Goal: Transaction & Acquisition: Obtain resource

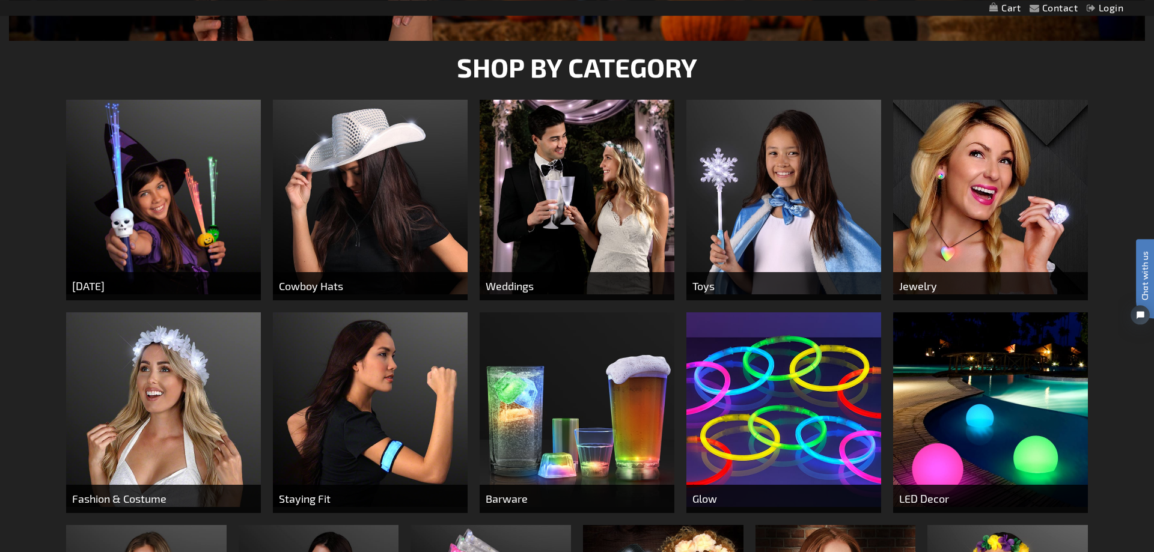
scroll to position [552, 0]
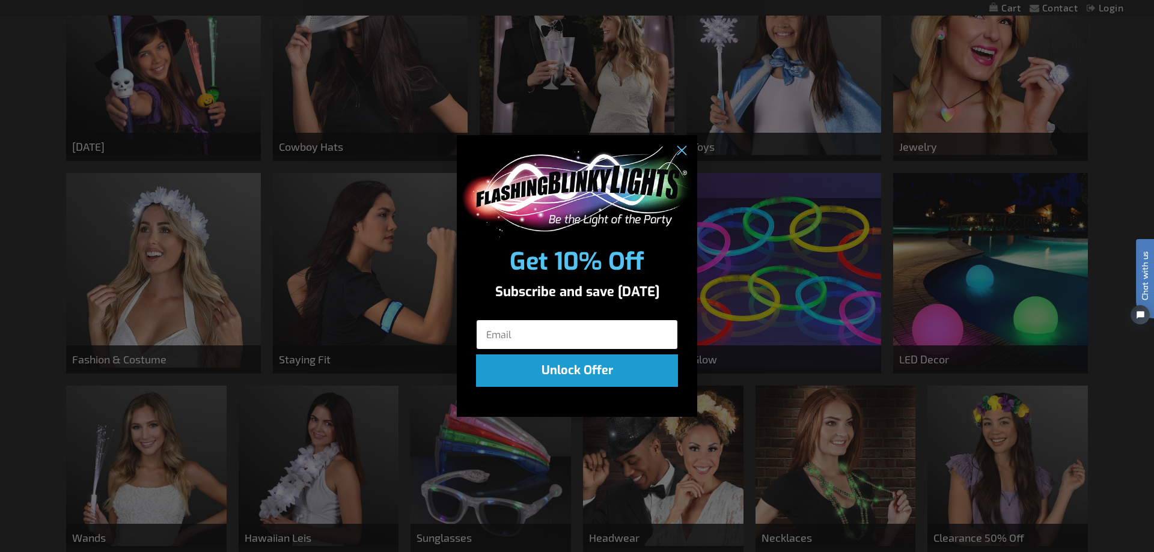
click at [554, 333] on input "Email" at bounding box center [577, 335] width 202 height 30
type input "jgraceiii@aol.com"
click input "Submit" at bounding box center [0, 0] width 0 height 0
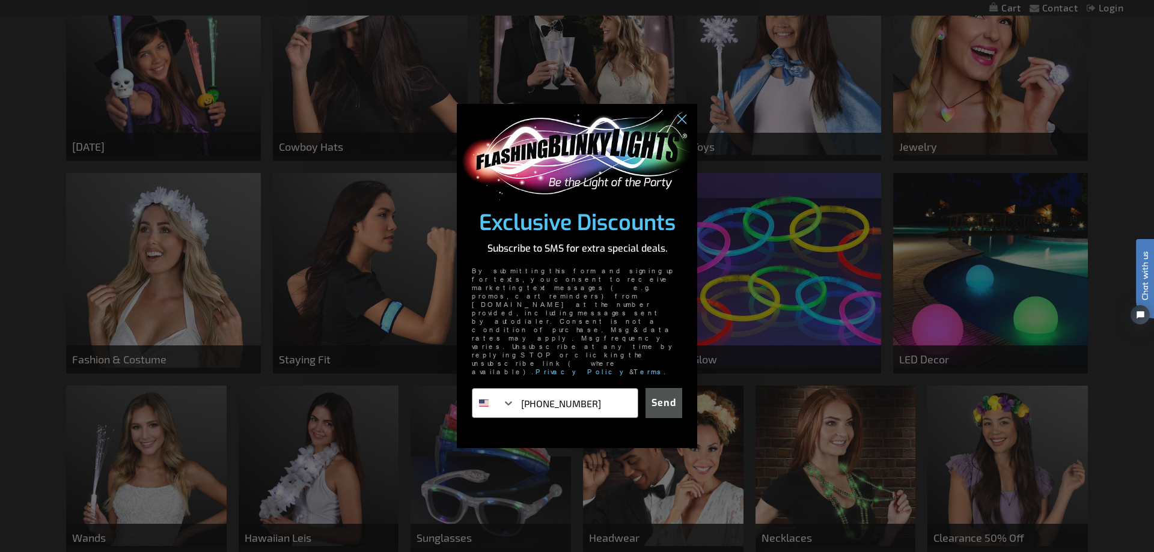
type input "817-706-1632"
click at [667, 388] on button "Send" at bounding box center [664, 403] width 37 height 30
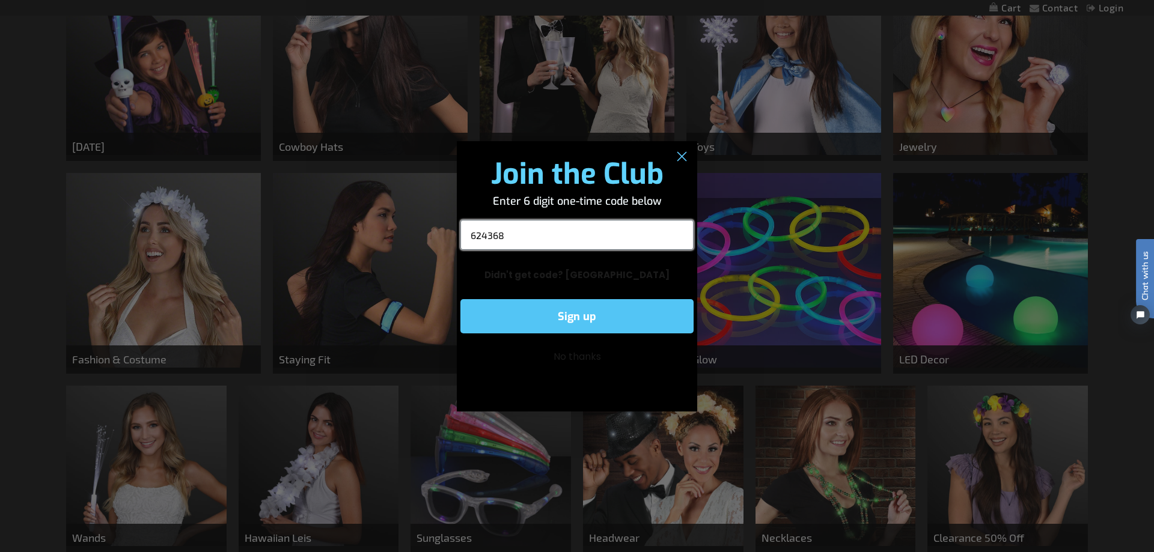
type input "624368"
click at [576, 316] on button "Sign up" at bounding box center [576, 316] width 233 height 34
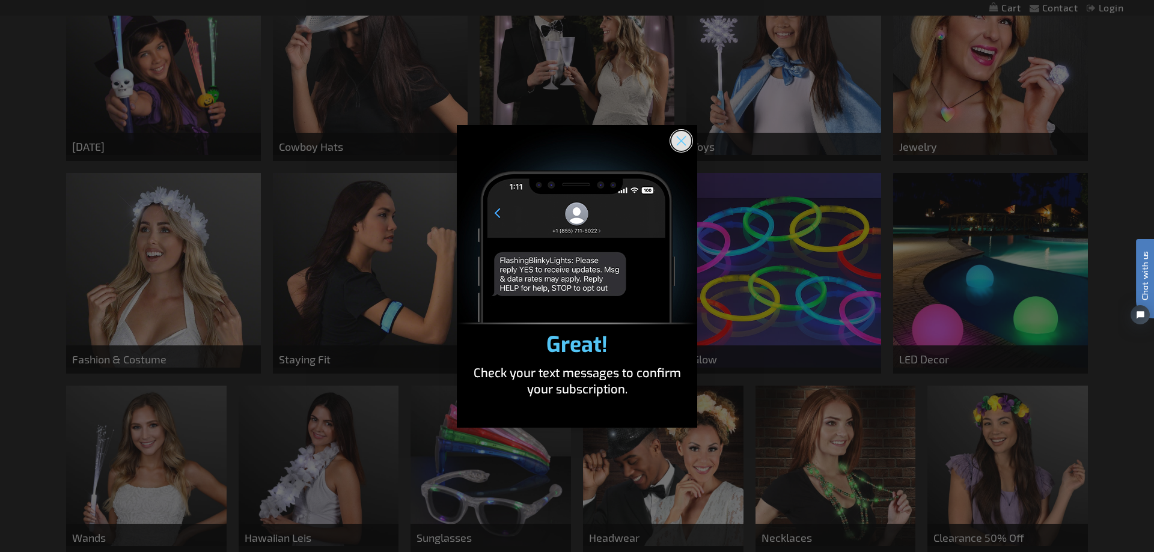
click at [677, 138] on icon "Close dialog" at bounding box center [681, 140] width 8 height 8
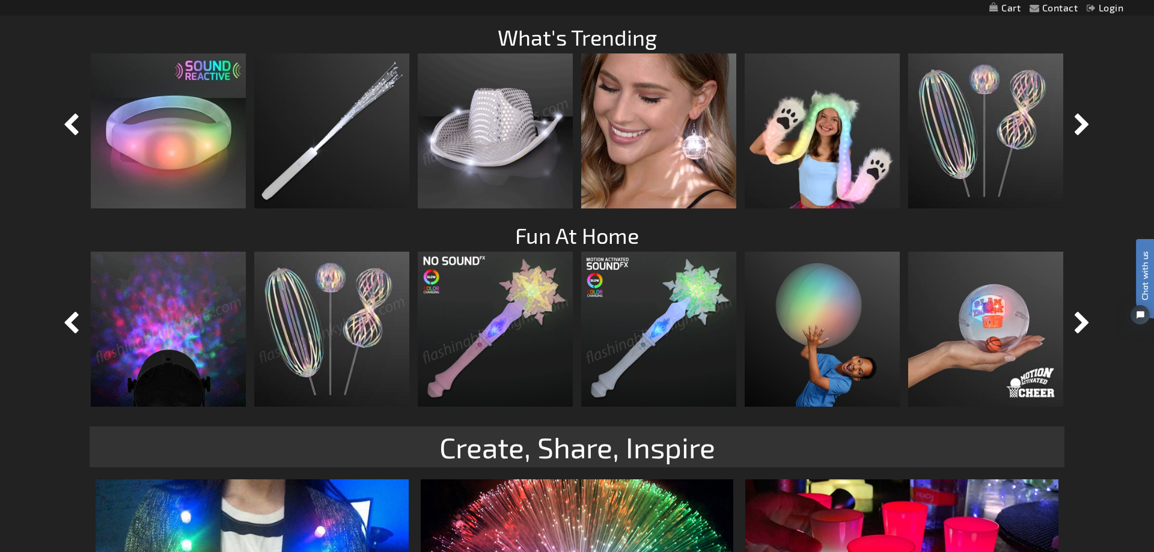
scroll to position [981, 0]
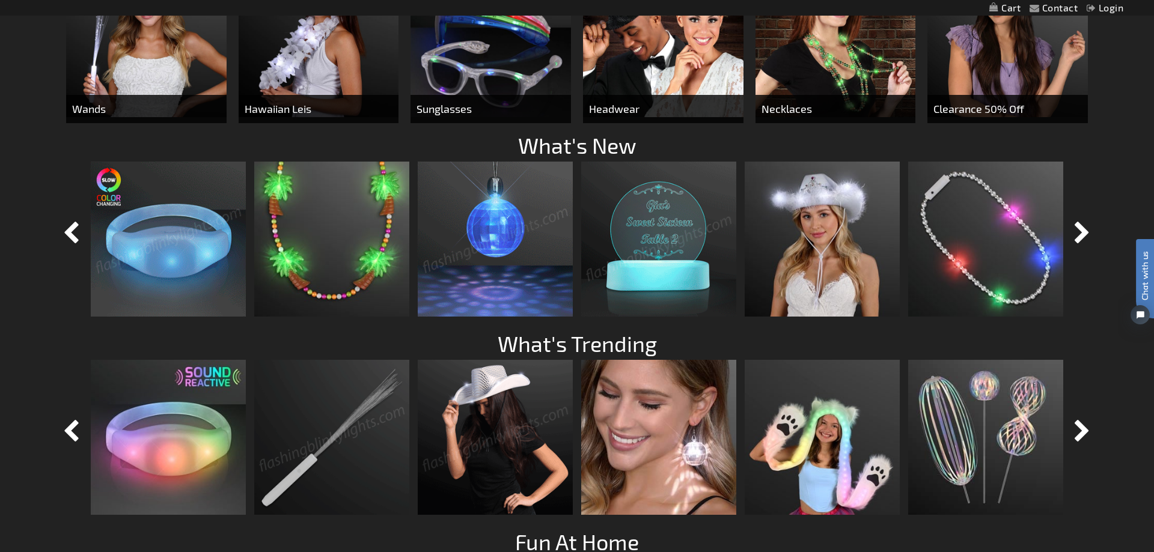
click at [167, 248] on img at bounding box center [168, 239] width 155 height 155
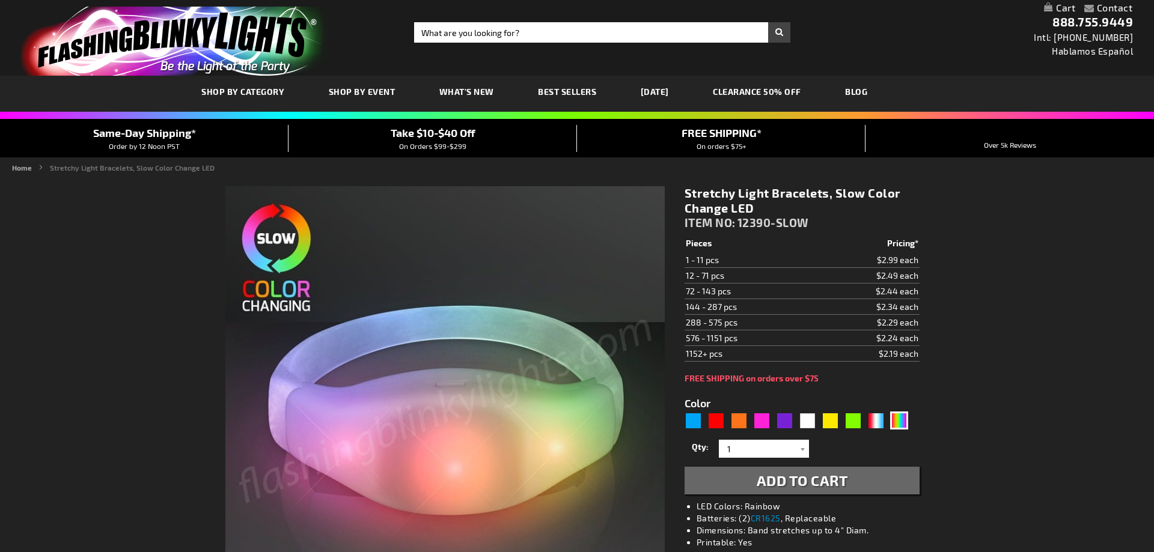
click at [714, 433] on form "Color 5659 1" at bounding box center [802, 439] width 235 height 111
click at [712, 422] on div "Red" at bounding box center [717, 421] width 18 height 18
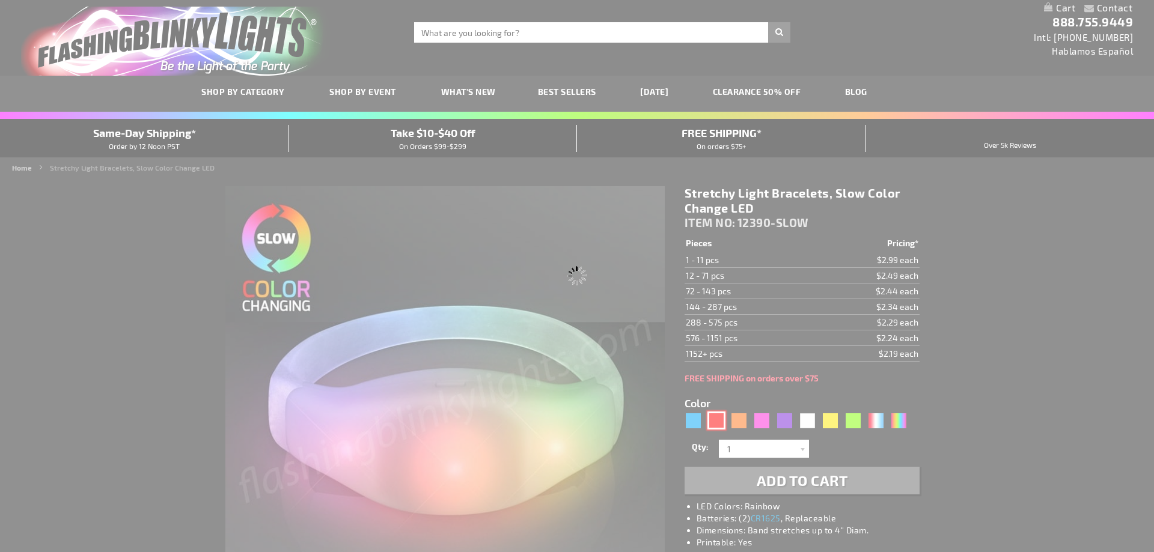
type input "5641"
type input "12390-RD"
type input "Customize - Red LED Steady Illumination Stretch Bracelet - ITEM NO: 12390-RD"
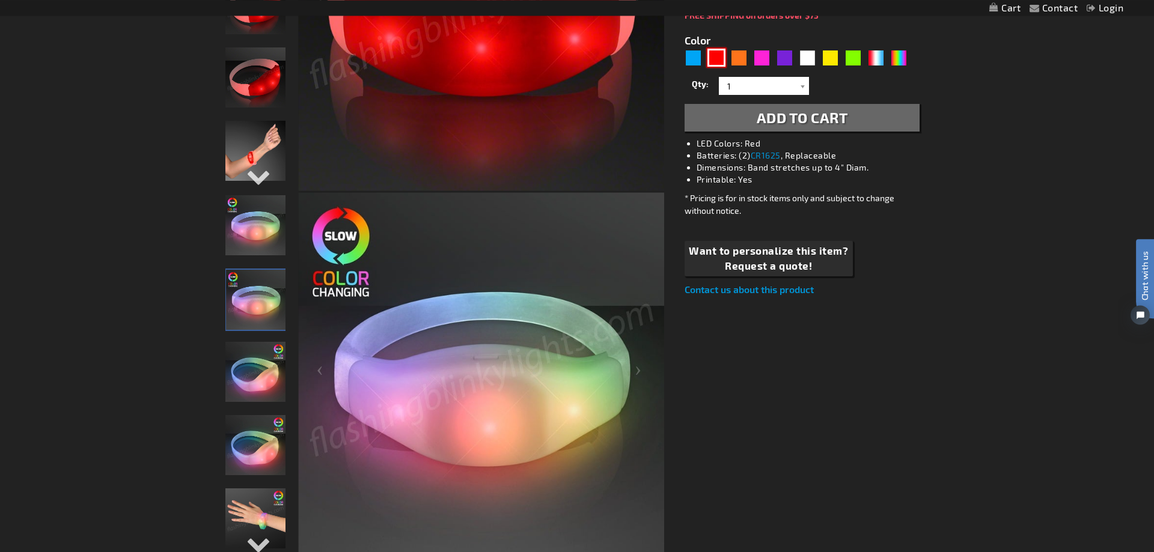
scroll to position [368, 0]
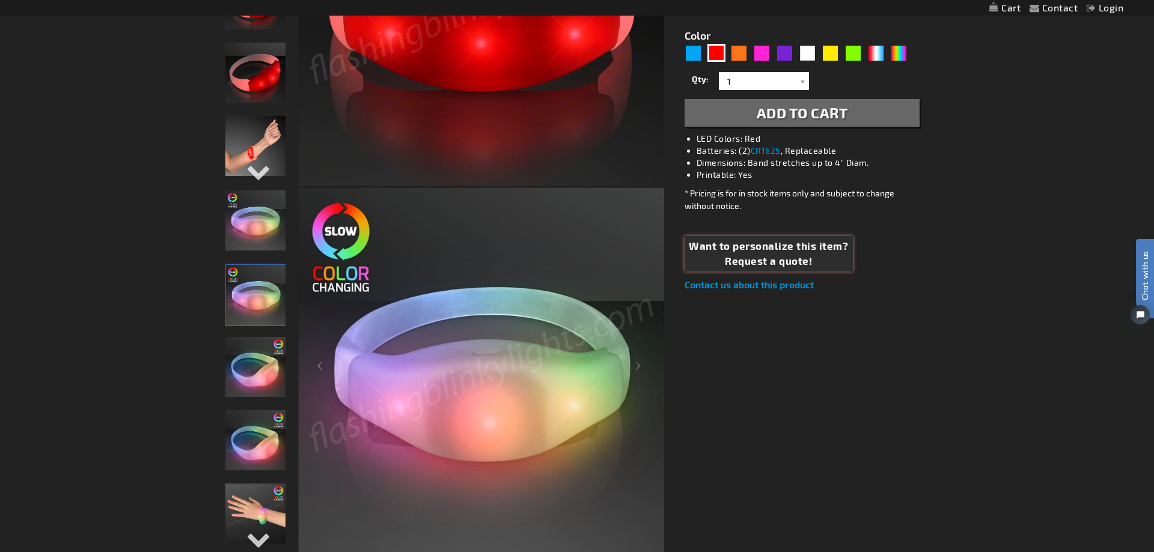
click at [769, 256] on span "Request a quote!" at bounding box center [768, 262] width 159 height 16
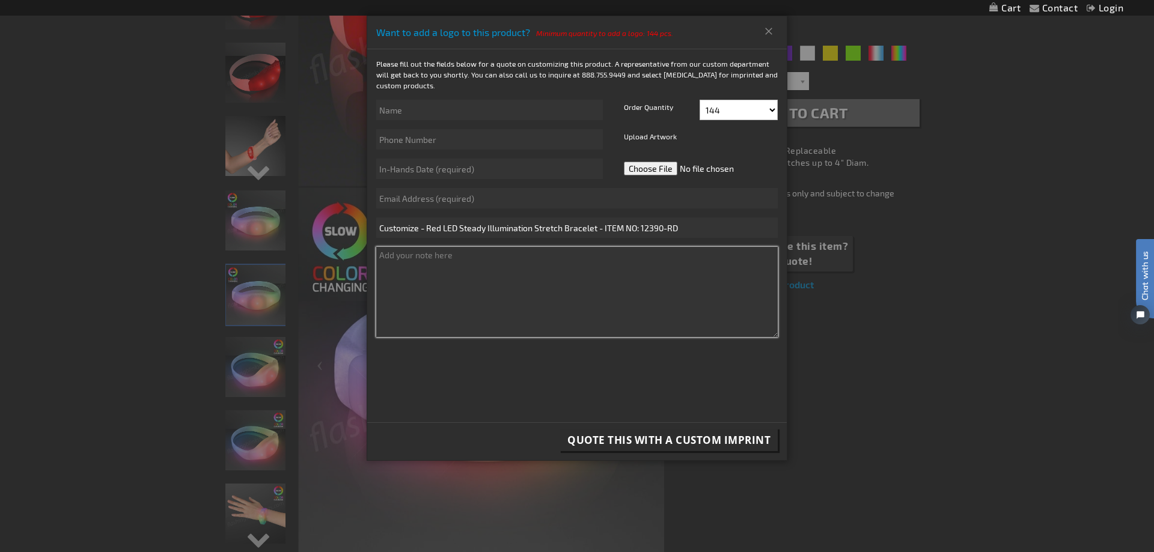
click at [484, 258] on textarea at bounding box center [577, 292] width 402 height 90
type textarea "Burleson Elks"
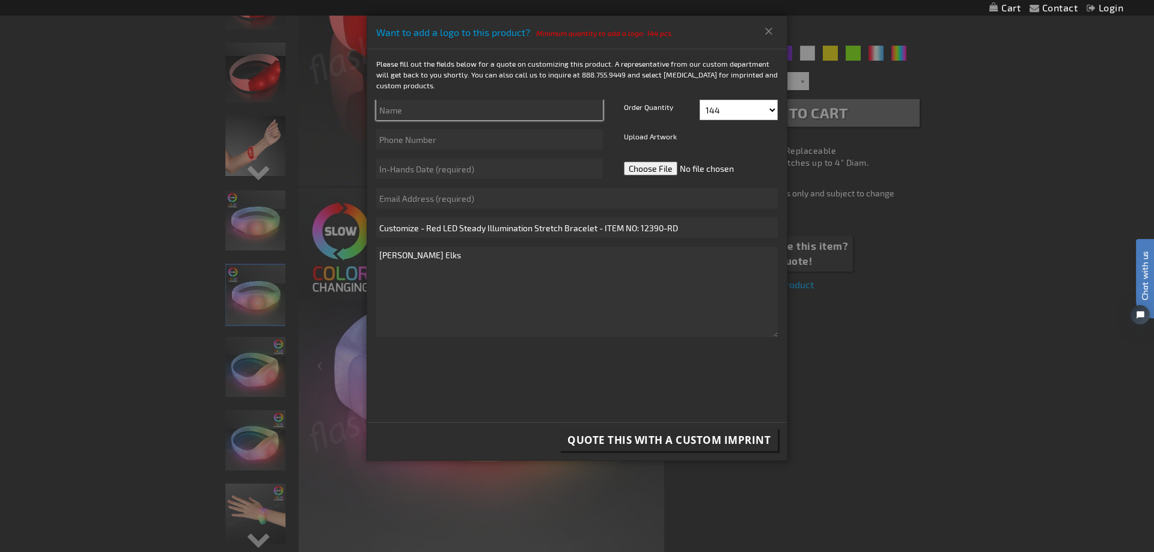
click at [447, 111] on input "text" at bounding box center [489, 110] width 227 height 20
type input "Rosanne"
click at [443, 140] on input "text" at bounding box center [489, 139] width 227 height 20
type input "817-706-1632"
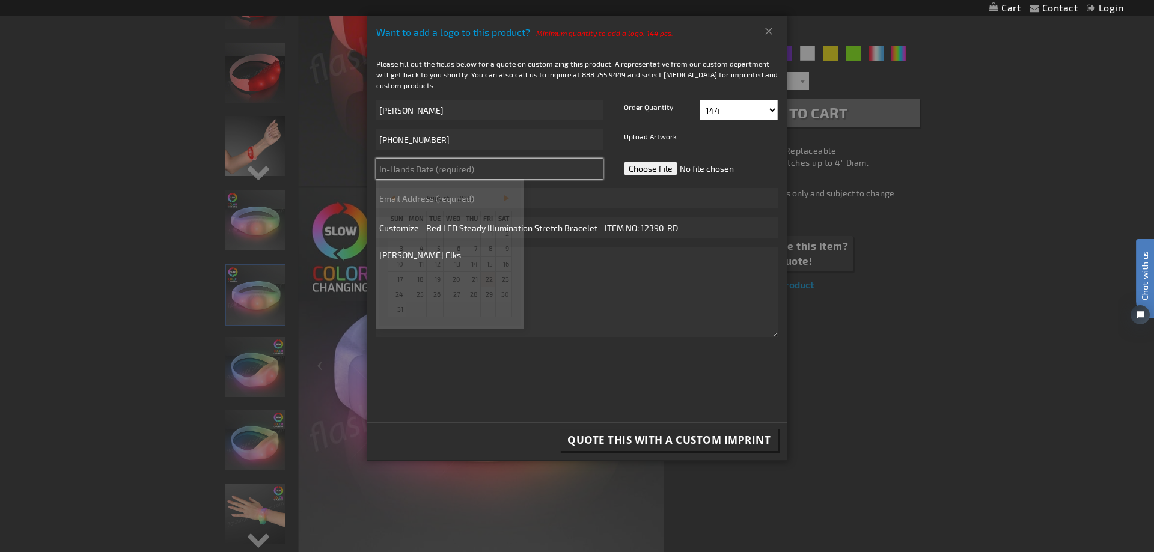
click at [491, 167] on input "text" at bounding box center [489, 169] width 227 height 20
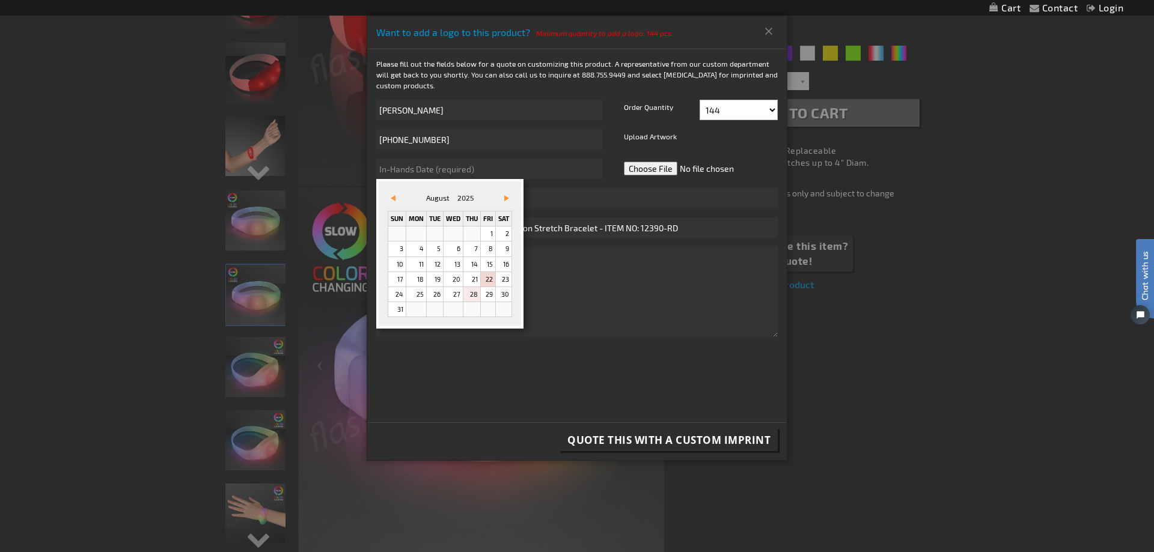
click at [475, 296] on link "28" at bounding box center [471, 294] width 17 height 14
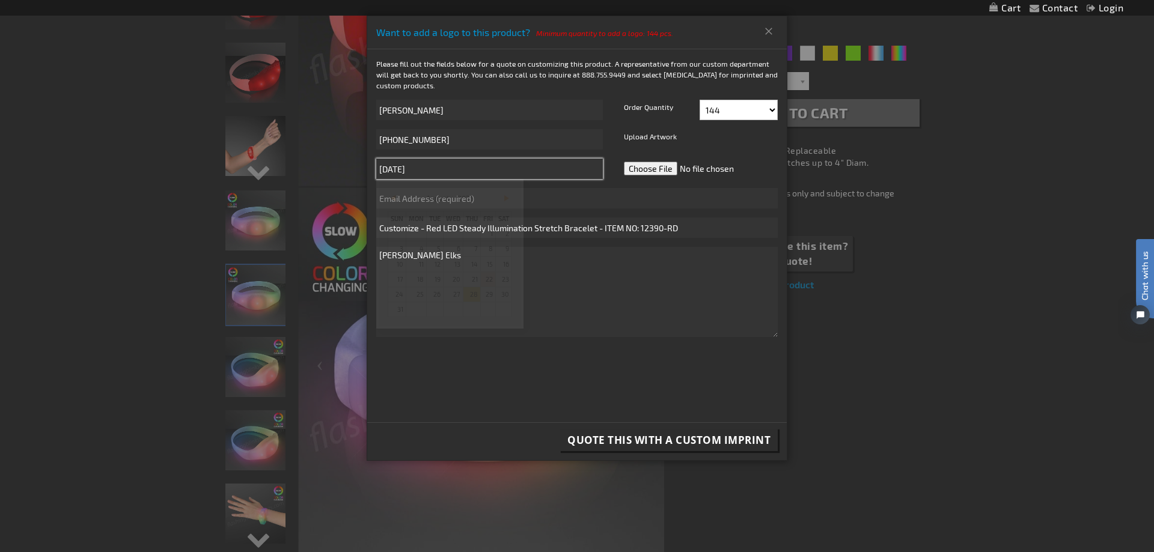
click at [433, 167] on input "8/28/2025" at bounding box center [489, 169] width 227 height 20
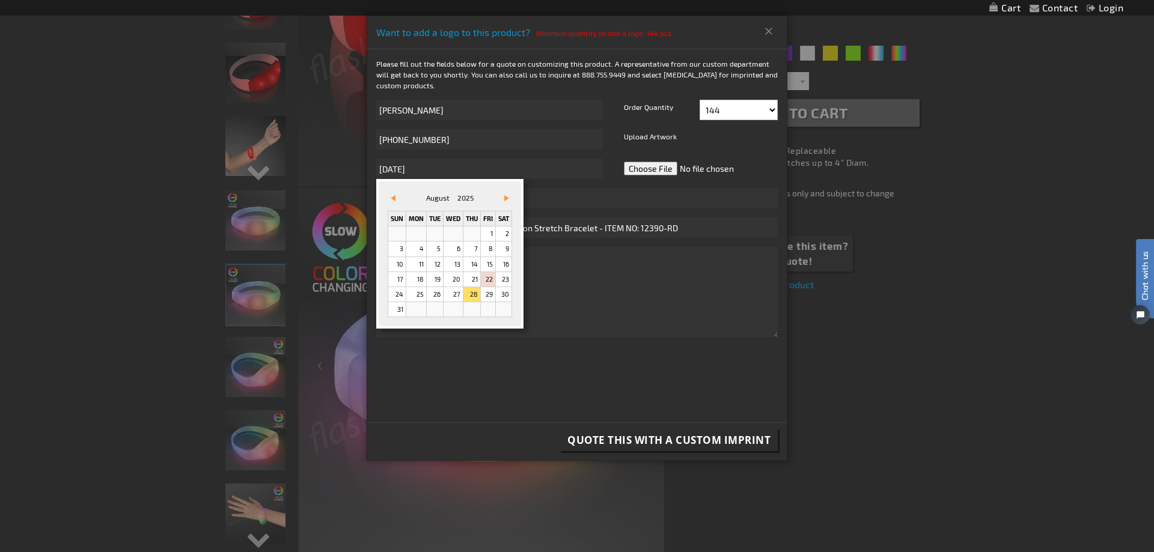
click at [507, 197] on span "Vor&#x3e;" at bounding box center [506, 198] width 5 height 6
click at [458, 235] on link "3" at bounding box center [453, 234] width 19 height 14
type input "9/3/2025"
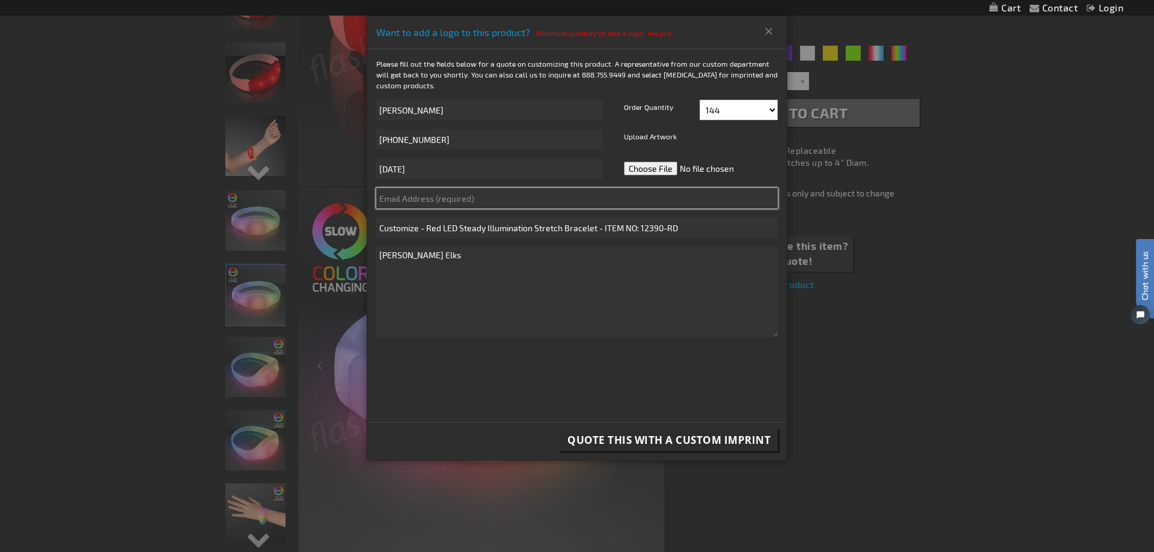
click at [475, 197] on input "text" at bounding box center [577, 198] width 402 height 20
type input "jgraceiii@aol.com"
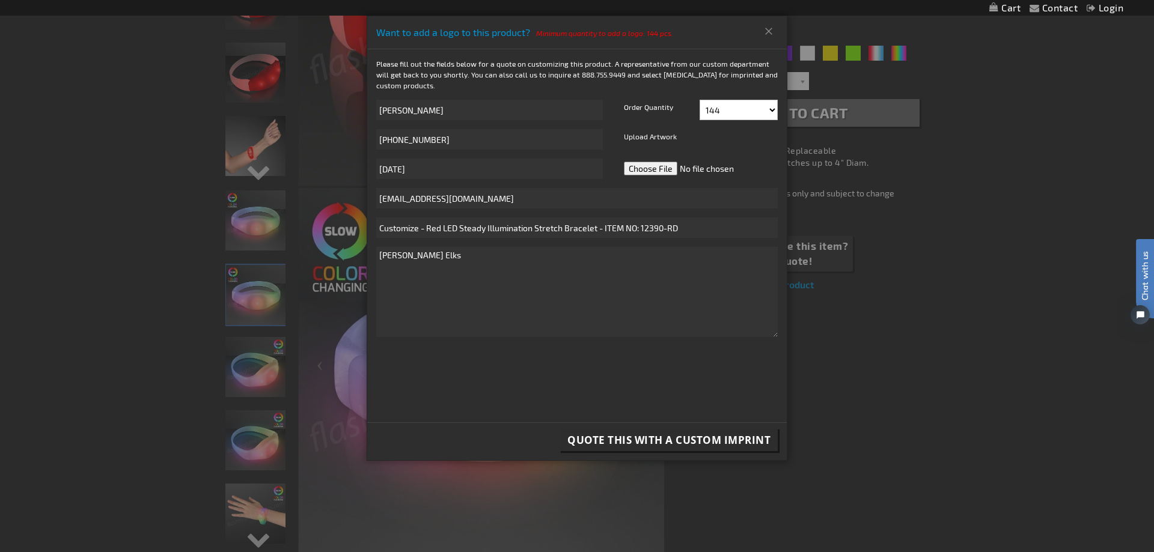
click at [677, 438] on span "Quote this with a Custom Imprint" at bounding box center [668, 440] width 203 height 14
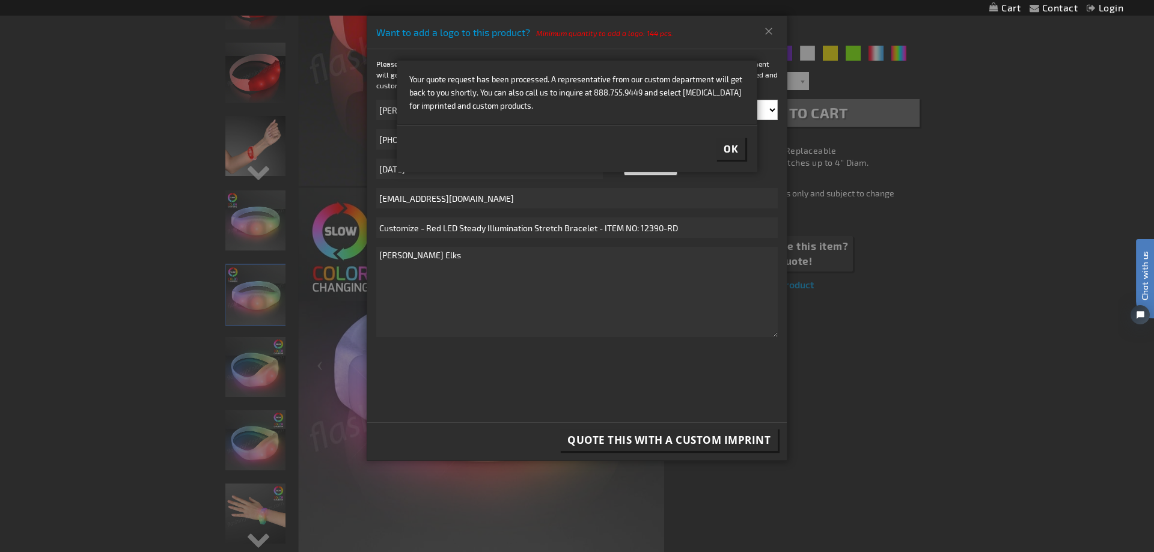
click at [731, 145] on span "Ok" at bounding box center [731, 148] width 14 height 12
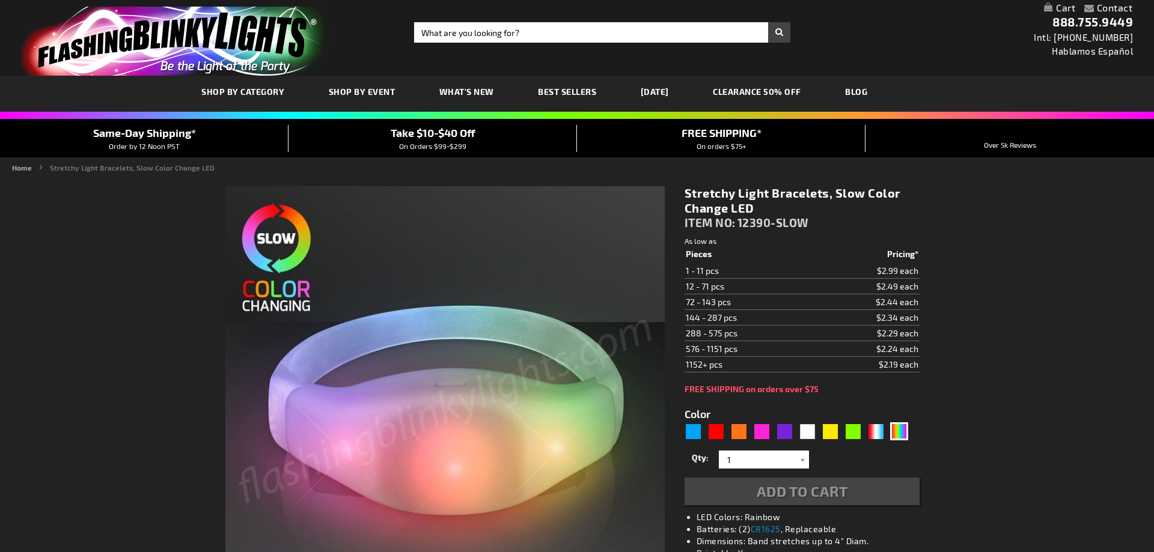
type input "5659"
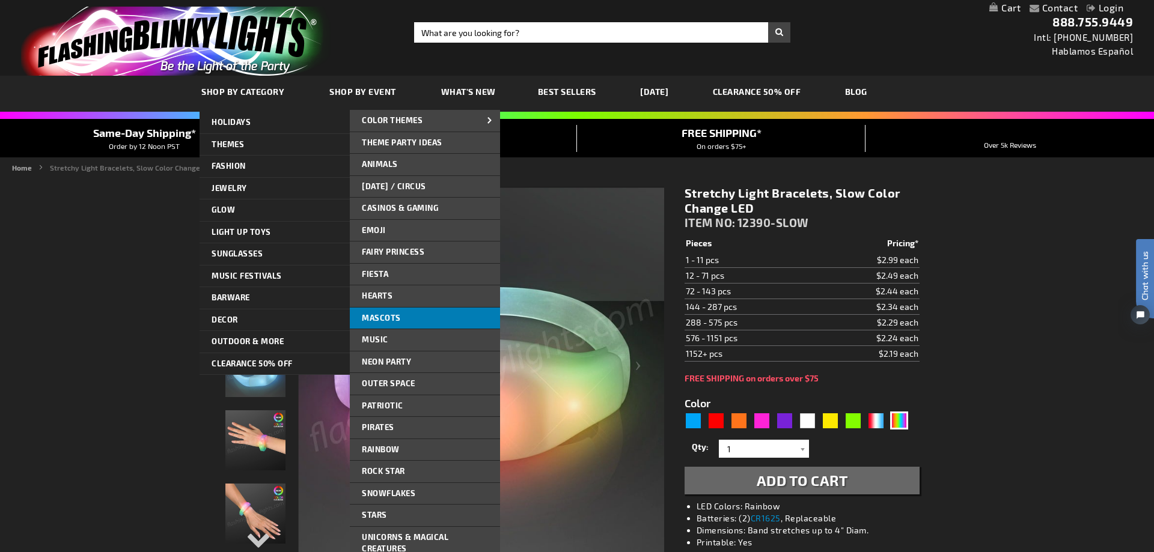
click at [379, 316] on span "Mascots" at bounding box center [381, 318] width 39 height 10
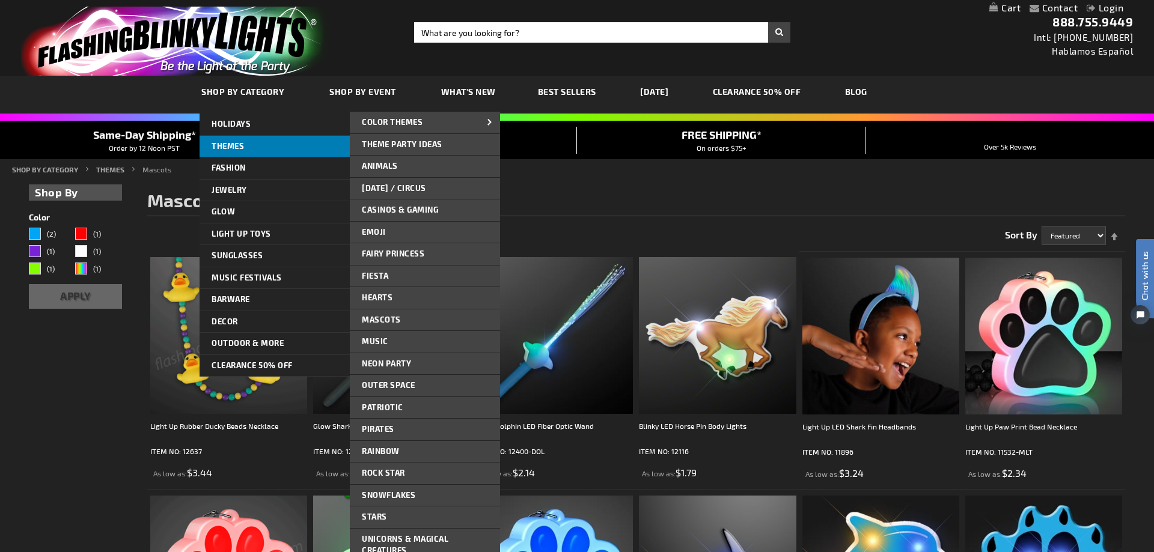
click at [229, 148] on span "THEMES" at bounding box center [228, 146] width 32 height 10
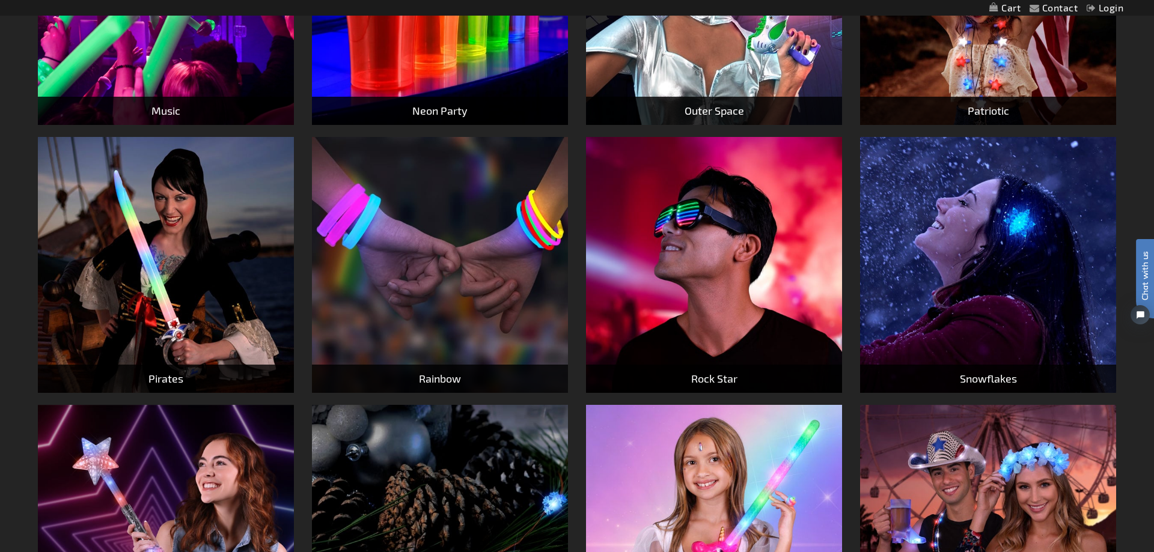
scroll to position [860, 0]
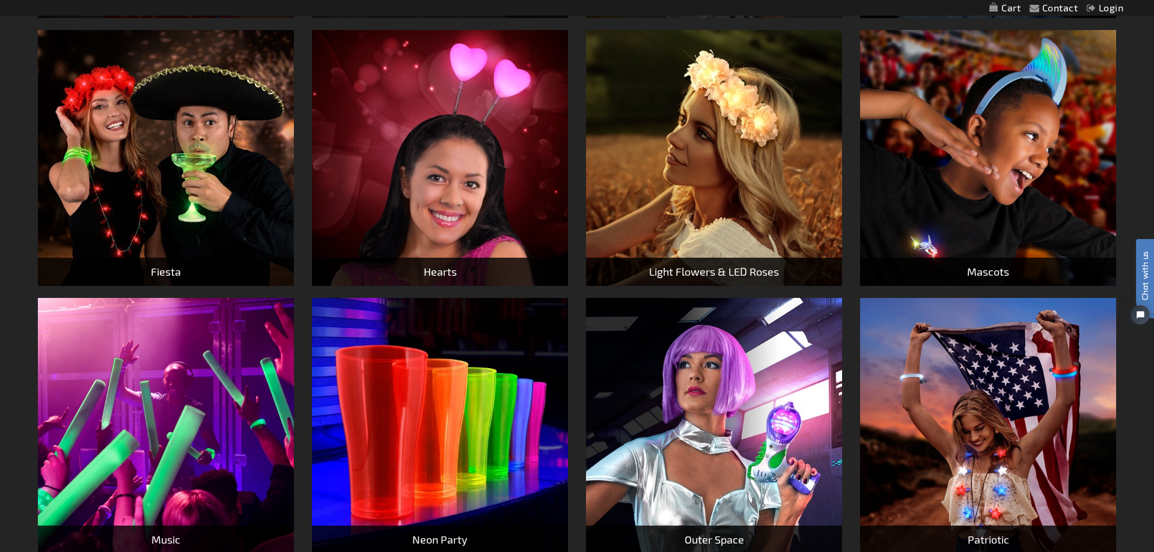
click at [699, 272] on div "Light Flowers & LED Roses" at bounding box center [714, 272] width 256 height 28
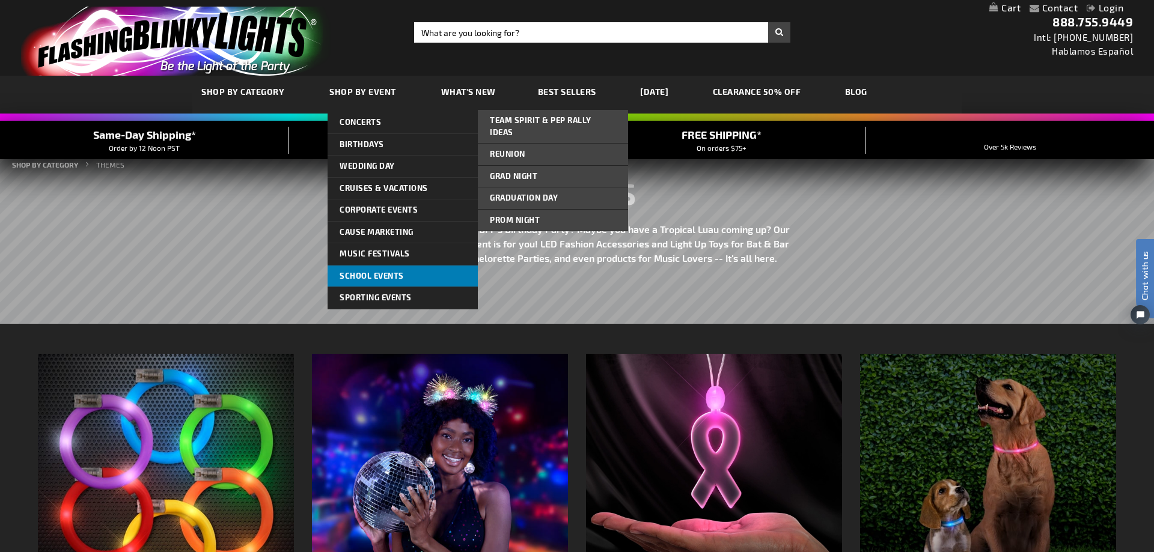
click at [387, 276] on span "School Events" at bounding box center [372, 276] width 64 height 10
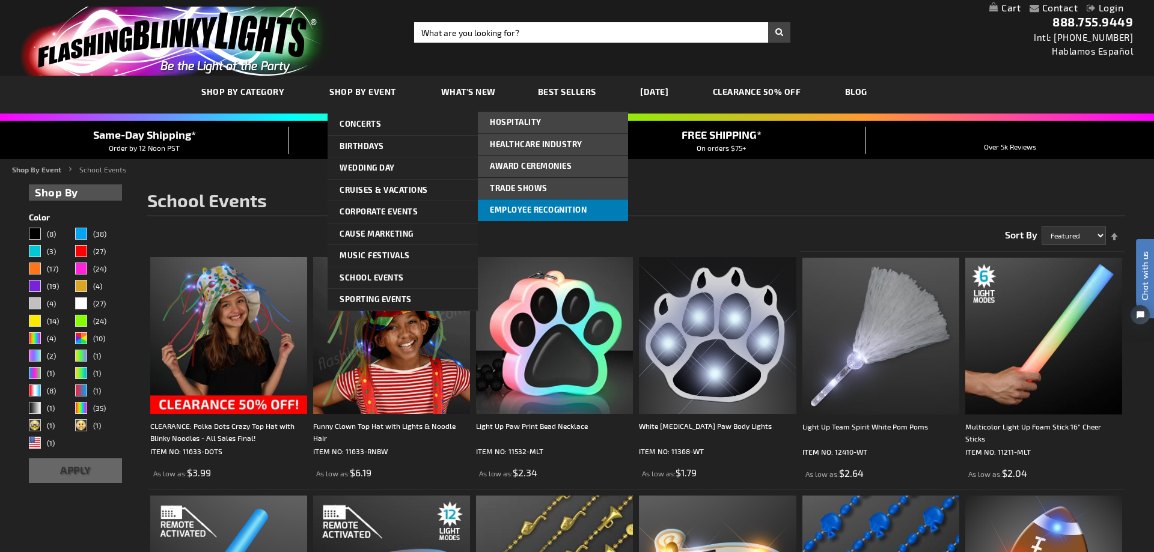
click at [488, 203] on link "Employee Recognition" at bounding box center [553, 211] width 150 height 22
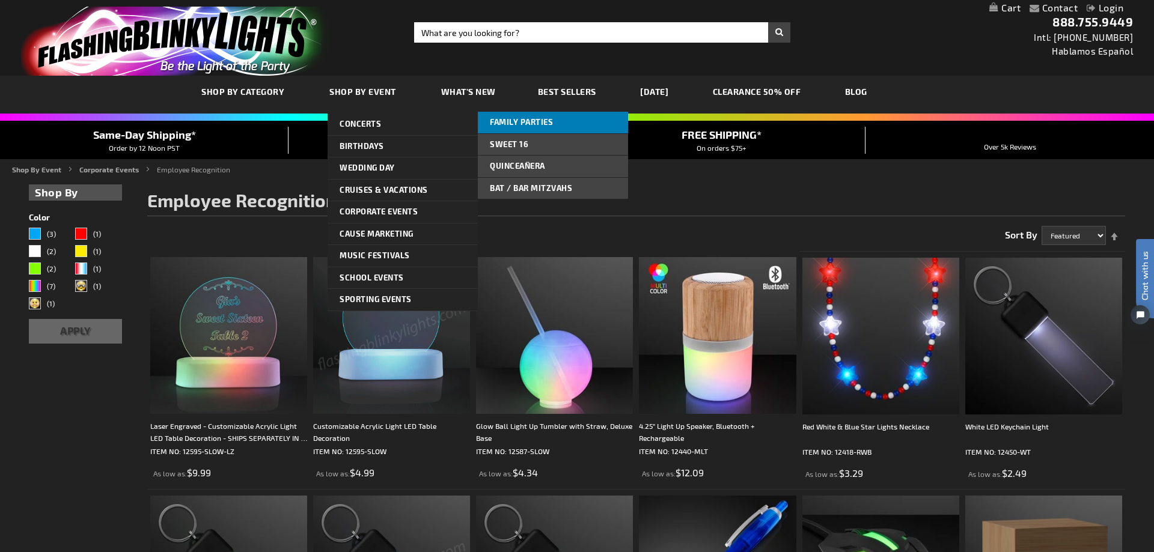
click at [546, 118] on span "Family Parties" at bounding box center [521, 122] width 63 height 10
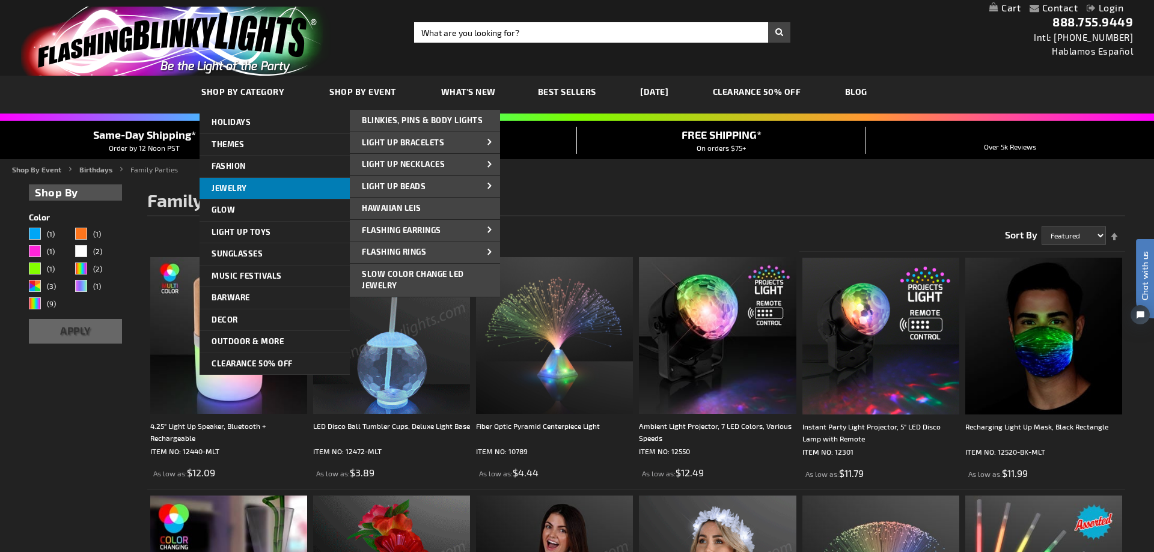
click at [249, 189] on link "Jewelry" at bounding box center [275, 189] width 150 height 22
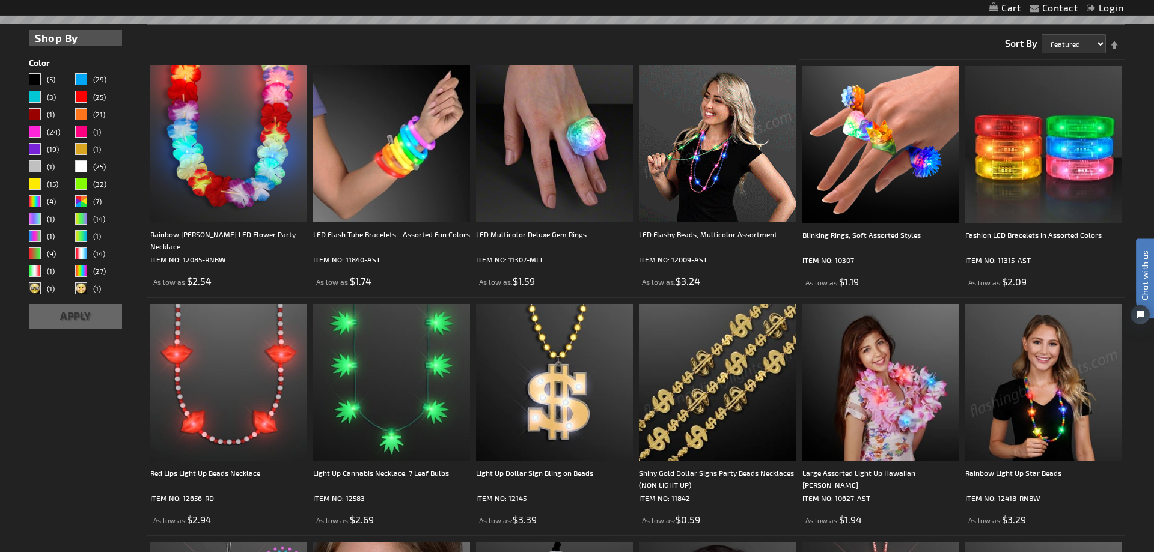
scroll to position [298, 0]
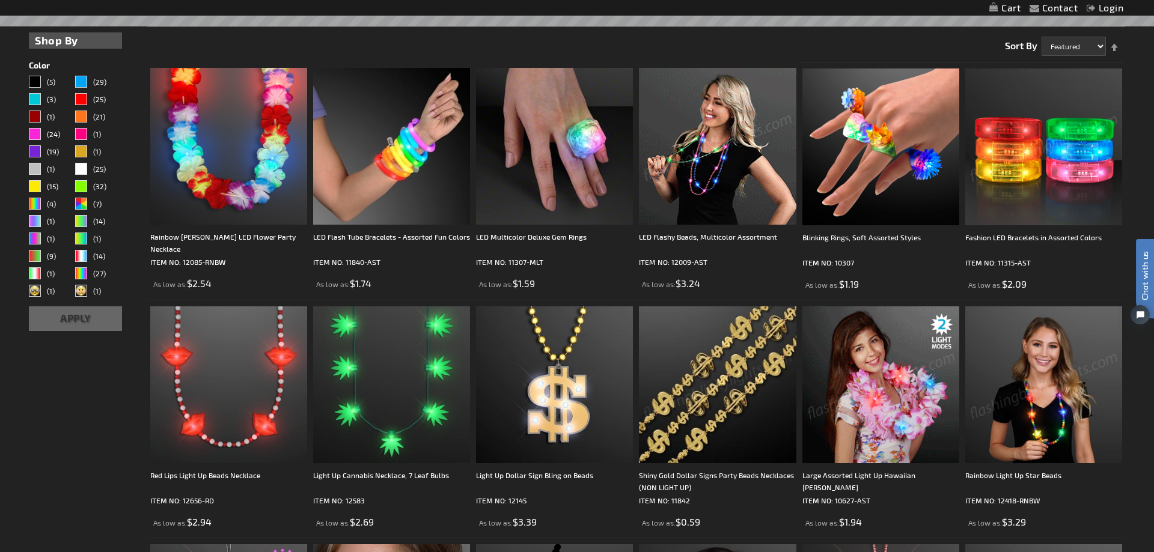
click at [1039, 161] on img at bounding box center [1043, 147] width 157 height 157
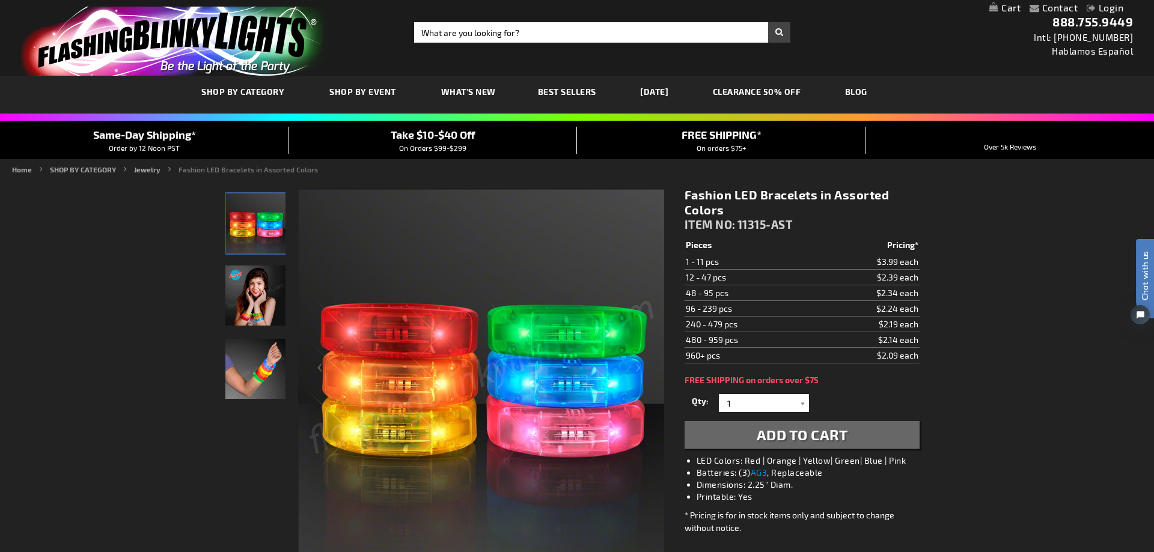
click at [426, 335] on img at bounding box center [481, 373] width 366 height 366
click at [524, 35] on input "Search" at bounding box center [602, 32] width 376 height 20
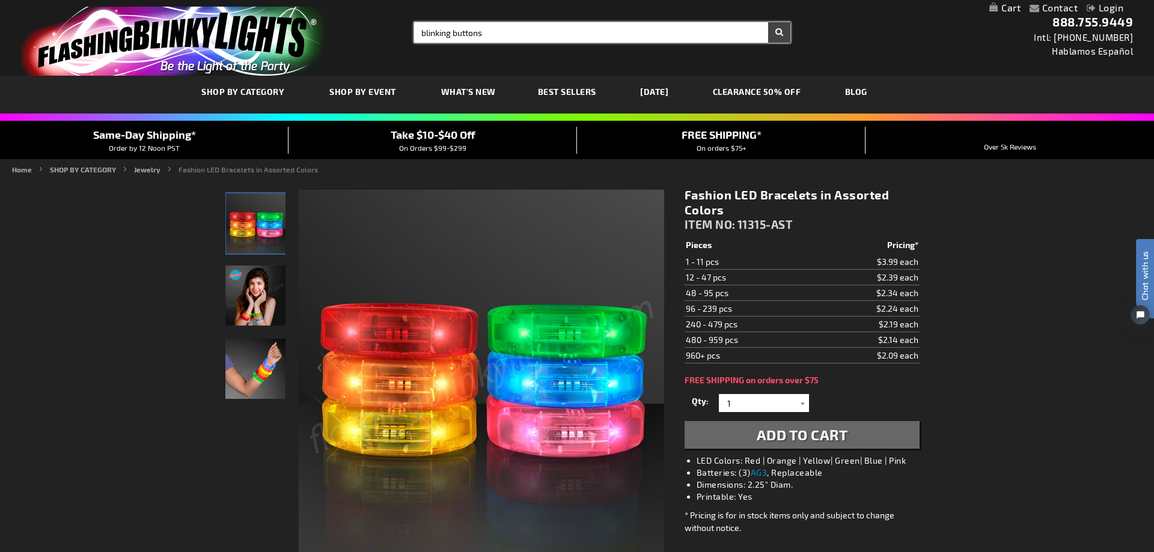
type input "blinking buttons"
click at [774, 32] on button "Search" at bounding box center [779, 32] width 22 height 20
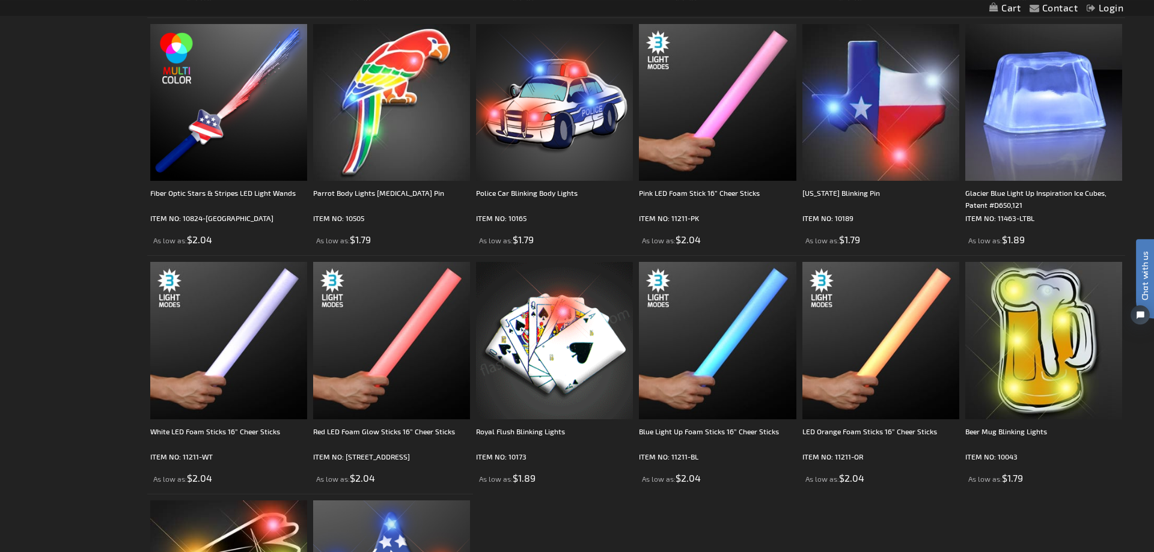
scroll to position [736, 0]
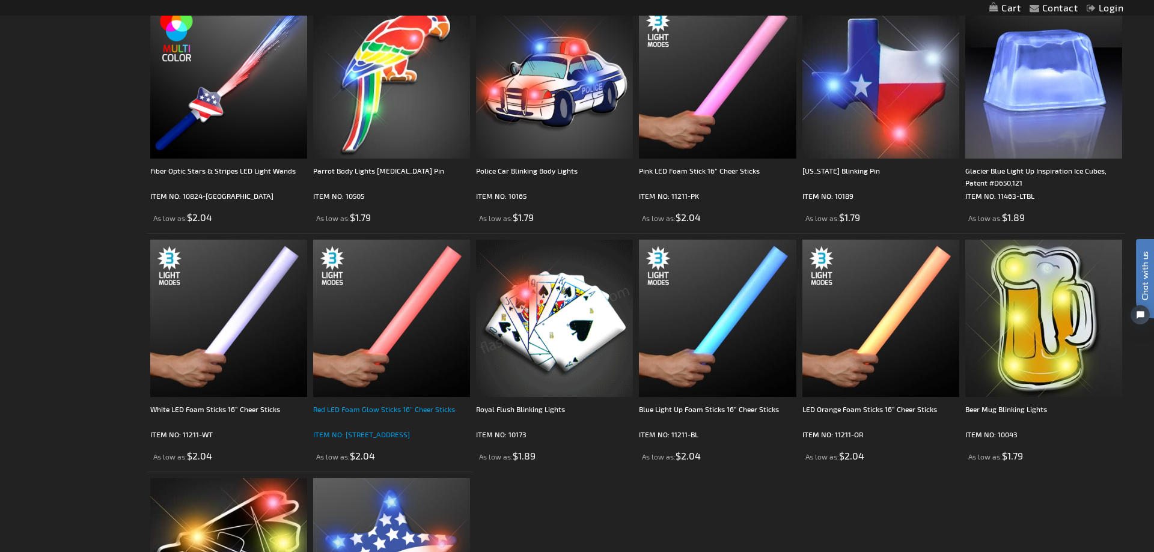
click at [409, 411] on div "Red LED Foam Glow Sticks 16” Cheer Sticks" at bounding box center [391, 415] width 157 height 24
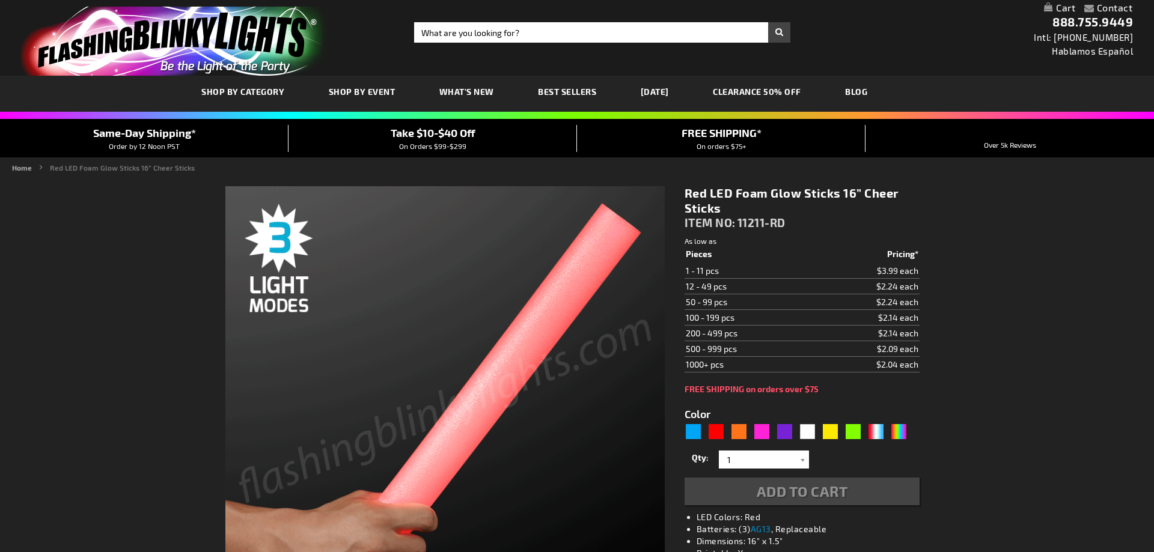
type input "5641"
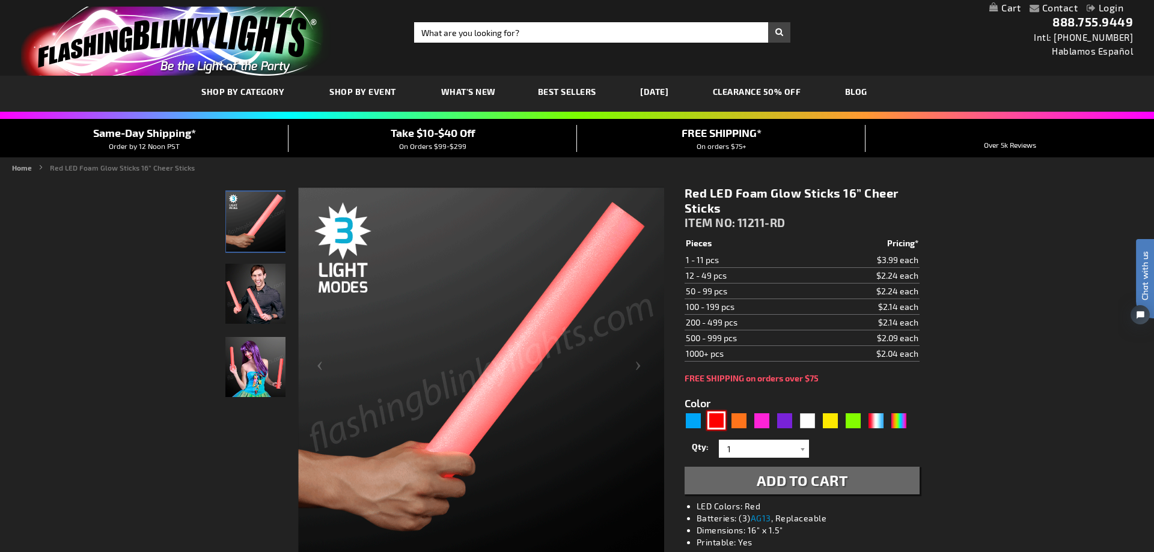
click at [715, 419] on div "Red" at bounding box center [717, 421] width 18 height 18
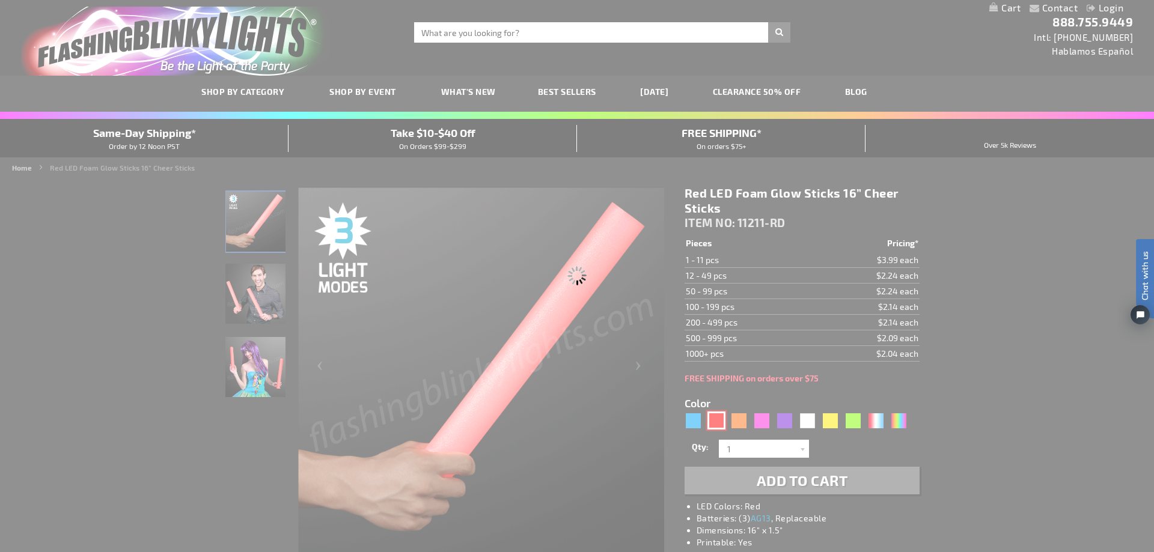
type input "Customize - Red LED Foam Glow Sticks 16&rdquo; Cheer Sticks - ITEM NO: 11211-RD"
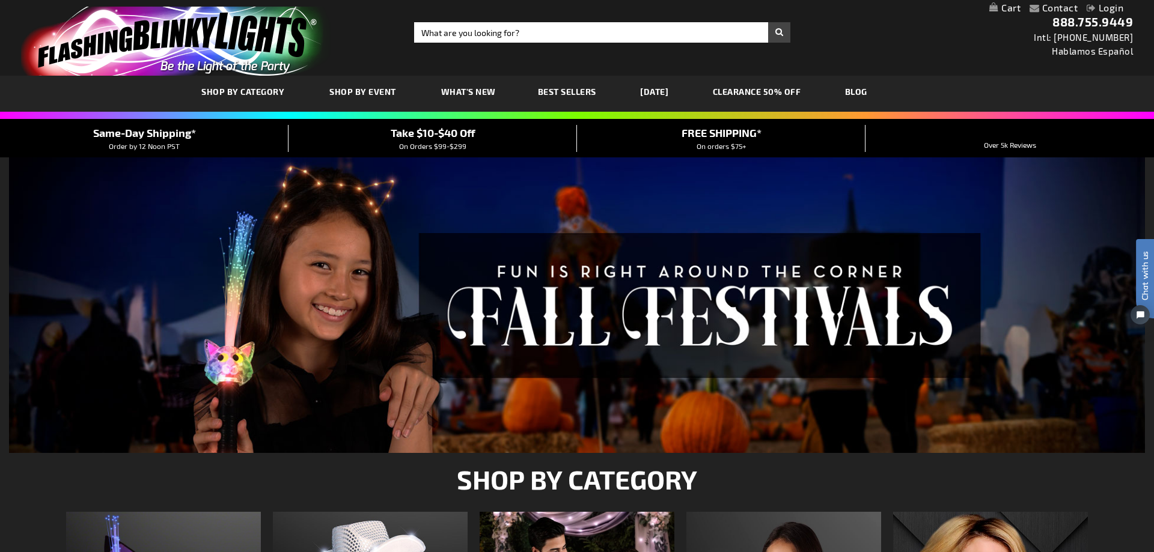
click at [561, 88] on span "Best Sellers" at bounding box center [567, 92] width 58 height 10
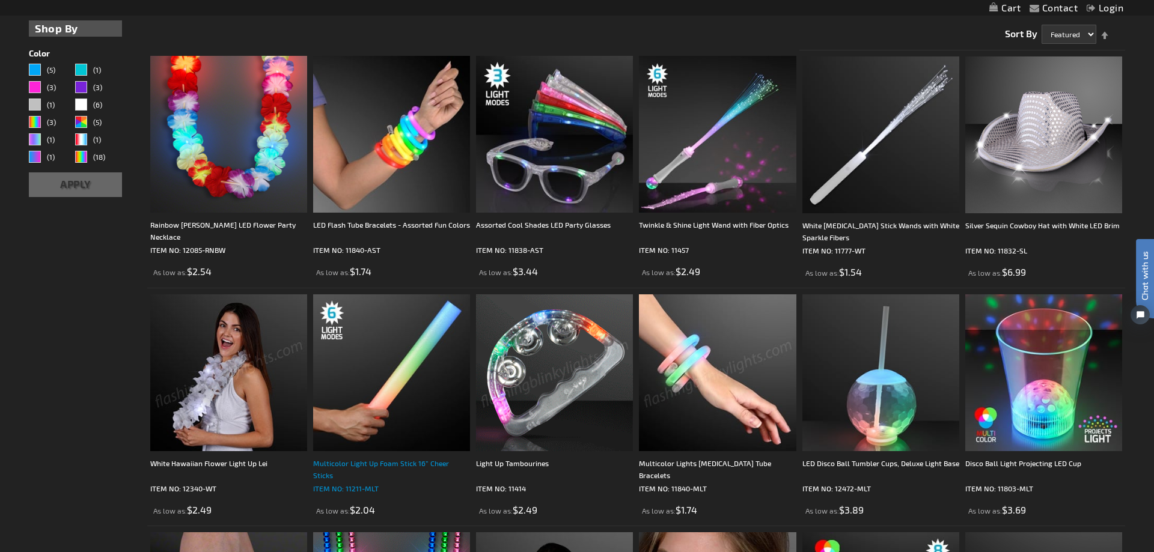
click at [373, 466] on div "Multicolor Light Up Foam Stick 16” Cheer Sticks" at bounding box center [391, 469] width 157 height 24
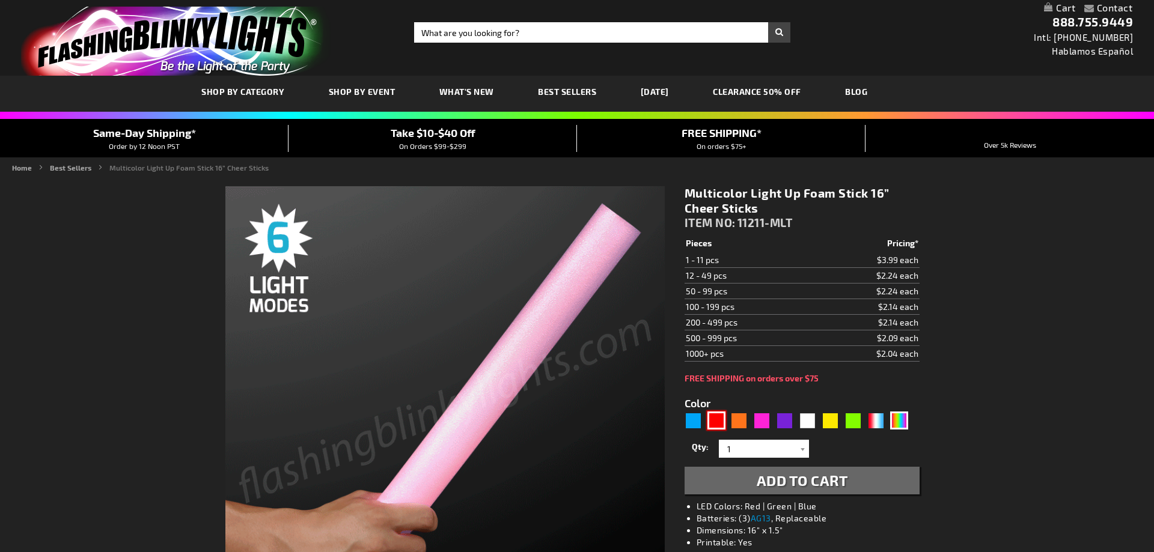
click at [715, 421] on div "Red" at bounding box center [717, 421] width 18 height 18
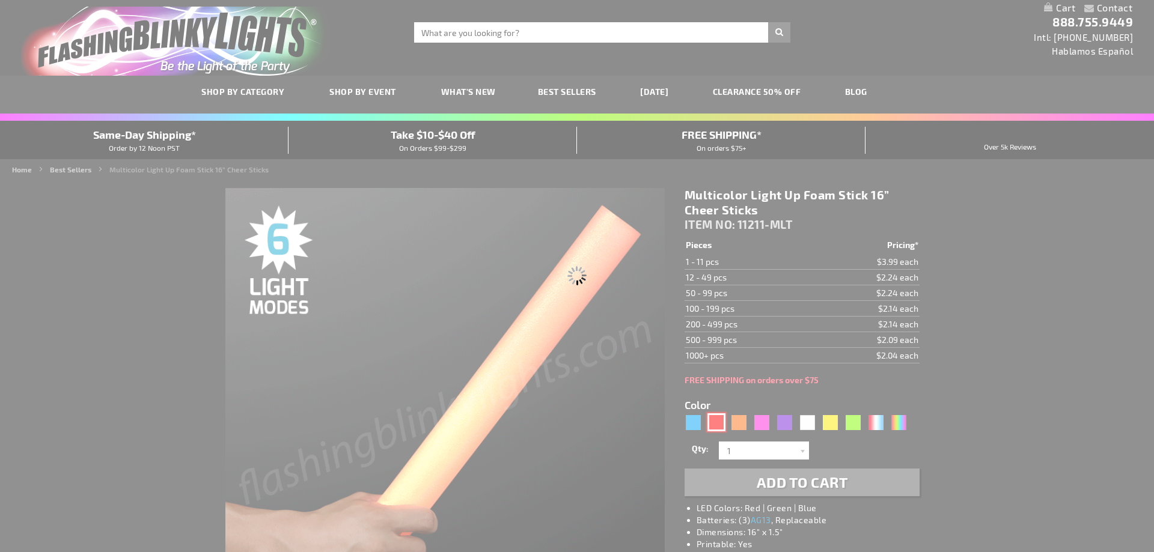
type input "5641"
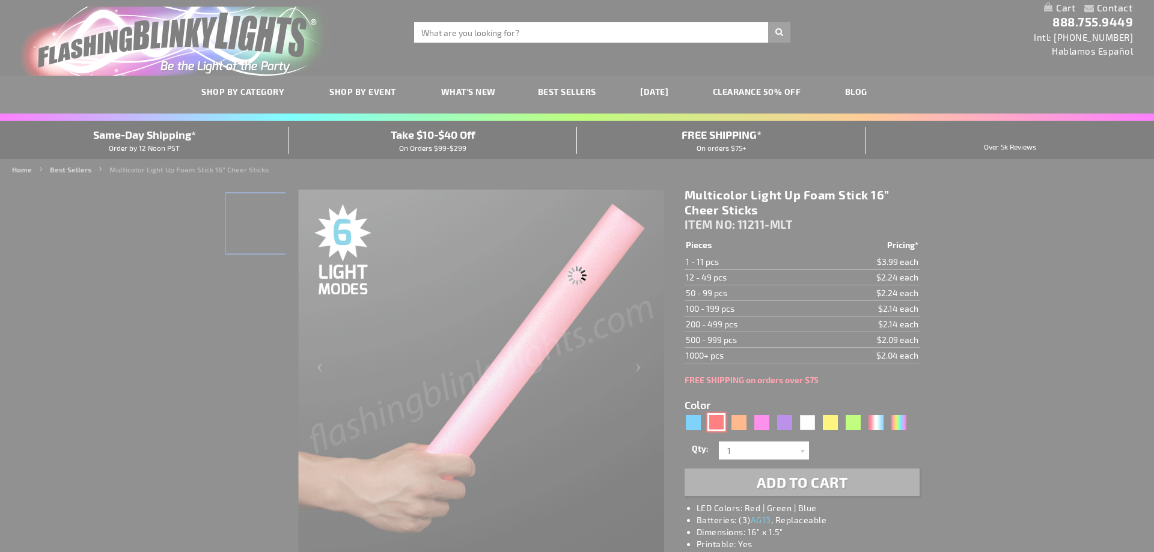
type input "11211-RD"
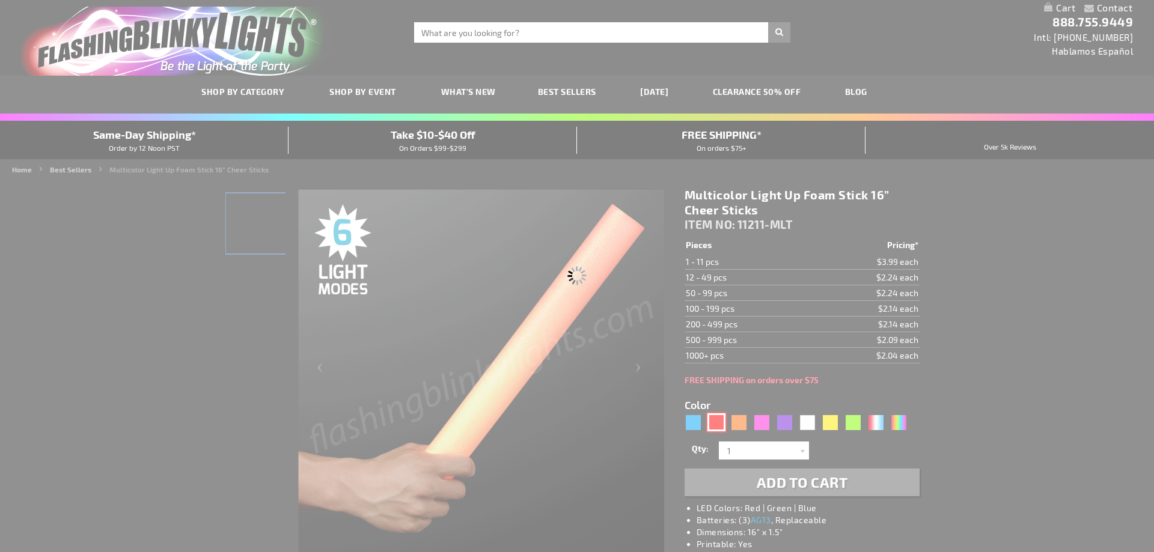
type input "Customize - Red LED Foam Glow Sticks 16&rdquo; Cheer Sticks - ITEM NO: 11211-RD"
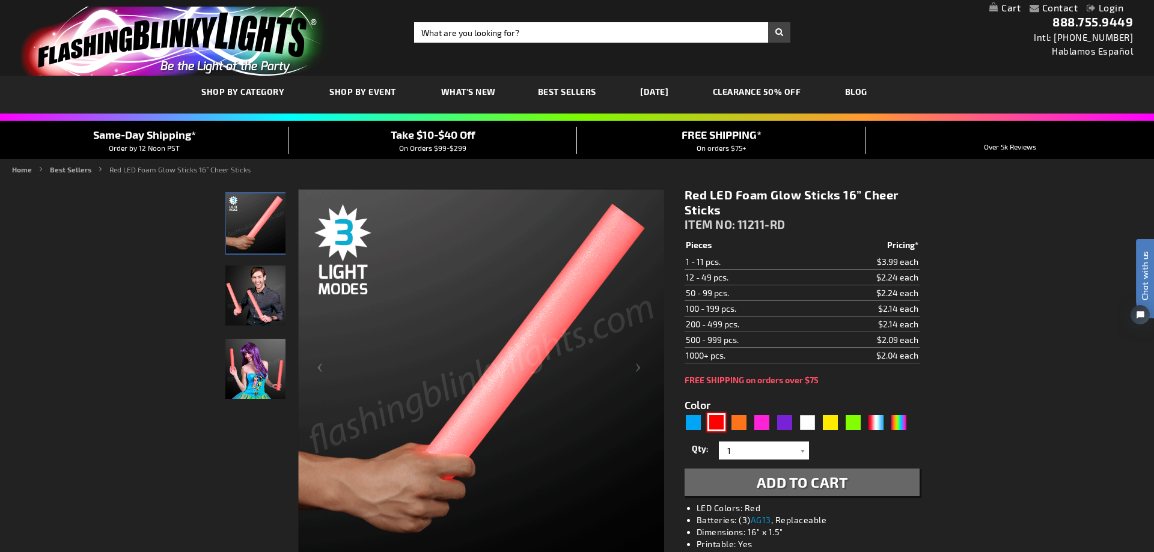
click at [391, 482] on img at bounding box center [481, 373] width 366 height 366
